Goal: Task Accomplishment & Management: Complete application form

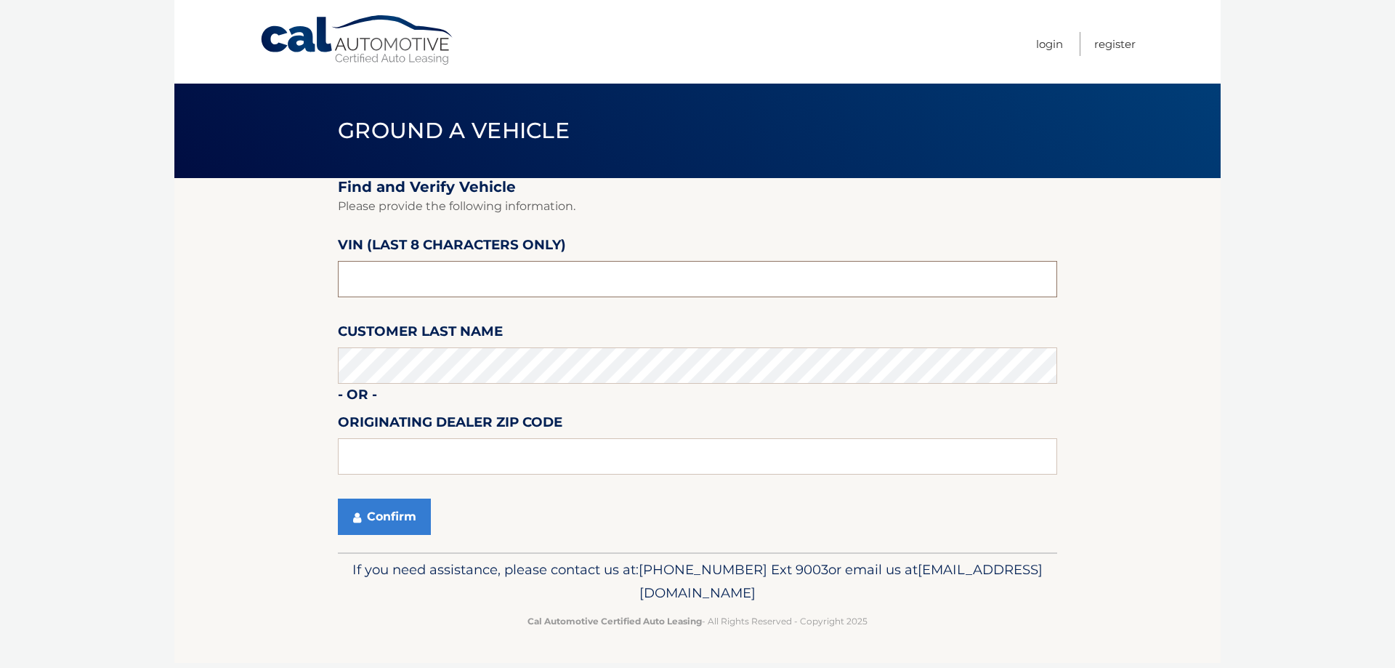
click at [446, 280] on input "text" at bounding box center [698, 279] width 720 height 36
type input "nd523329"
click at [482, 461] on input "text" at bounding box center [698, 456] width 720 height 36
type input "15044"
click at [406, 506] on button "Confirm" at bounding box center [384, 517] width 93 height 36
